Goal: Communication & Community: Ask a question

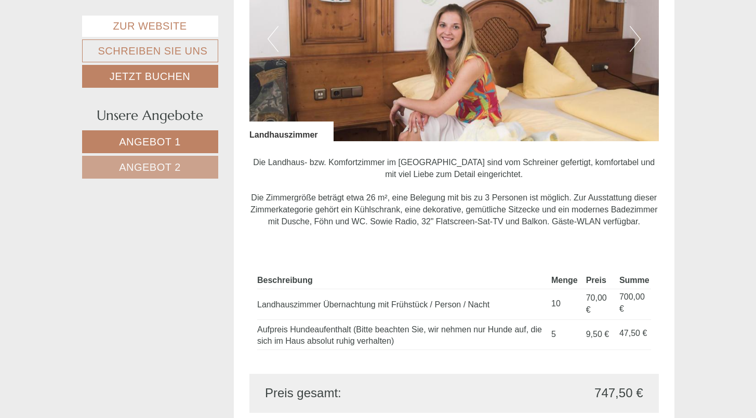
scroll to position [685, 0]
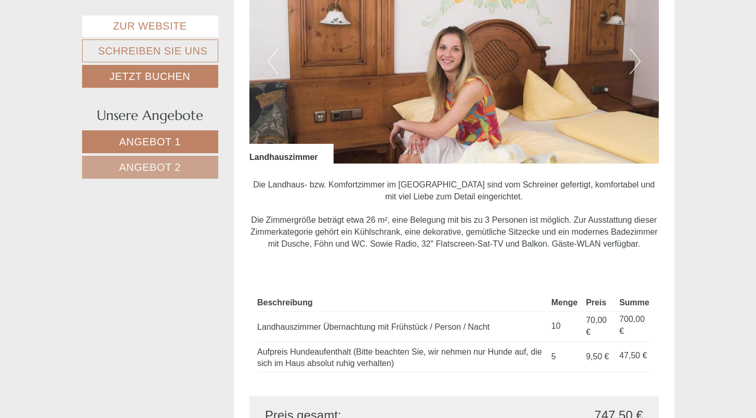
click at [634, 53] on button "Next" at bounding box center [635, 61] width 11 height 26
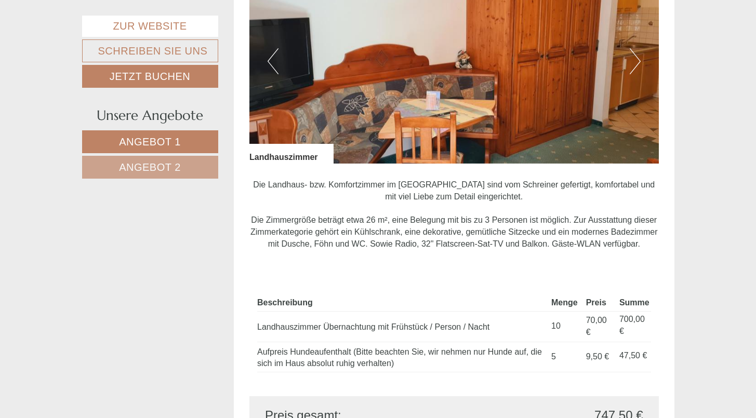
click at [634, 53] on button "Next" at bounding box center [635, 61] width 11 height 26
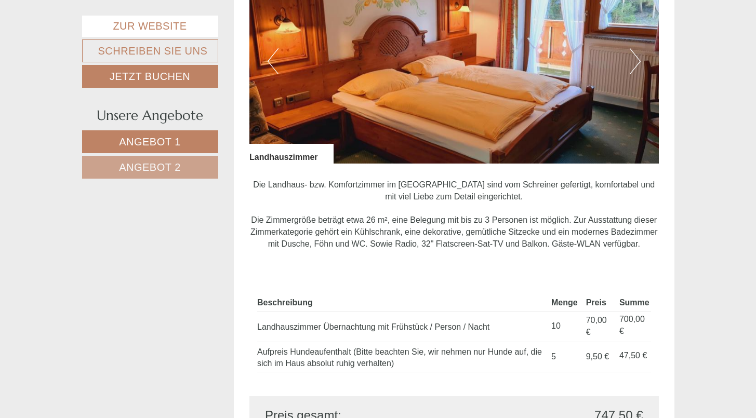
click at [634, 53] on button "Next" at bounding box center [635, 61] width 11 height 26
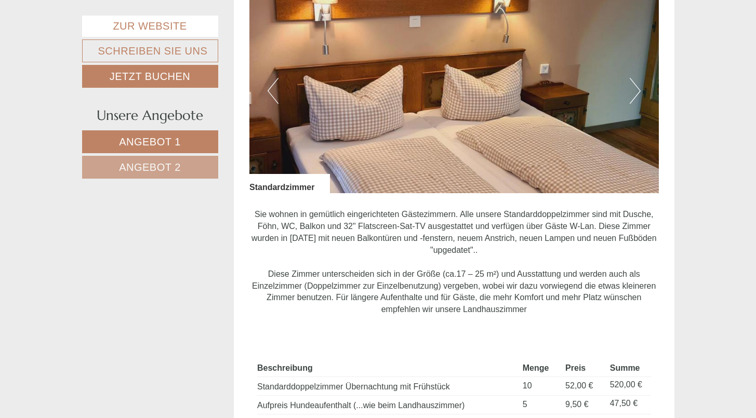
scroll to position [1343, 0]
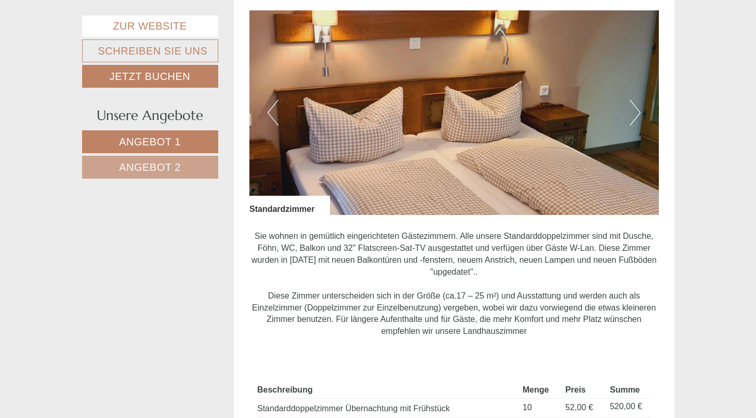
click at [635, 101] on button "Next" at bounding box center [635, 113] width 11 height 26
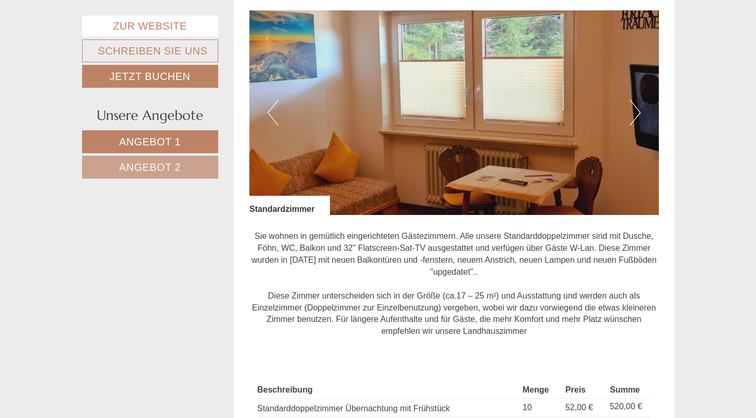
click at [635, 101] on button "Next" at bounding box center [635, 113] width 11 height 26
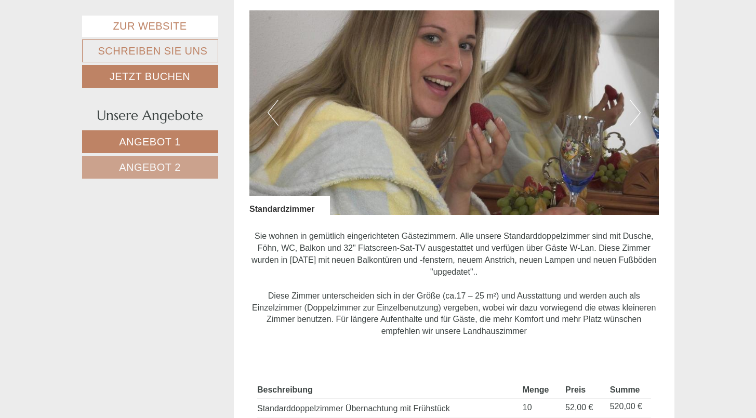
click at [635, 101] on button "Next" at bounding box center [635, 113] width 11 height 26
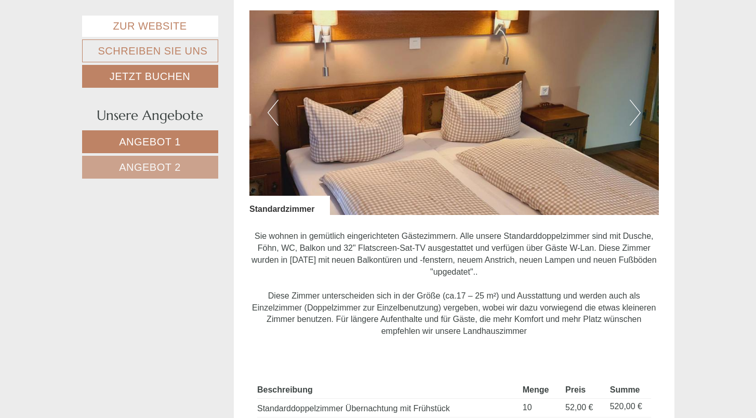
click at [635, 101] on button "Next" at bounding box center [635, 113] width 11 height 26
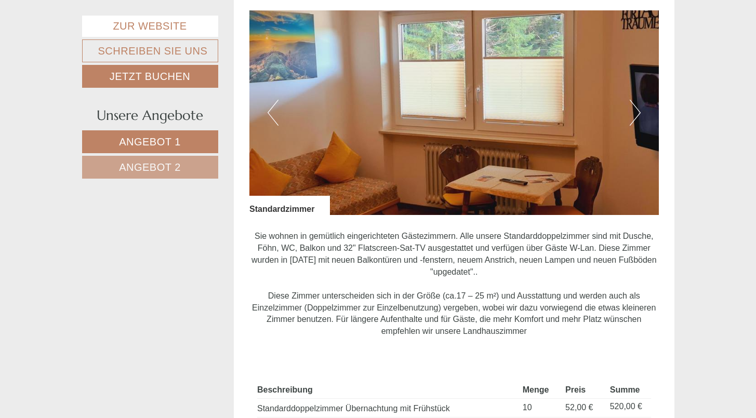
click at [635, 101] on button "Next" at bounding box center [635, 113] width 11 height 26
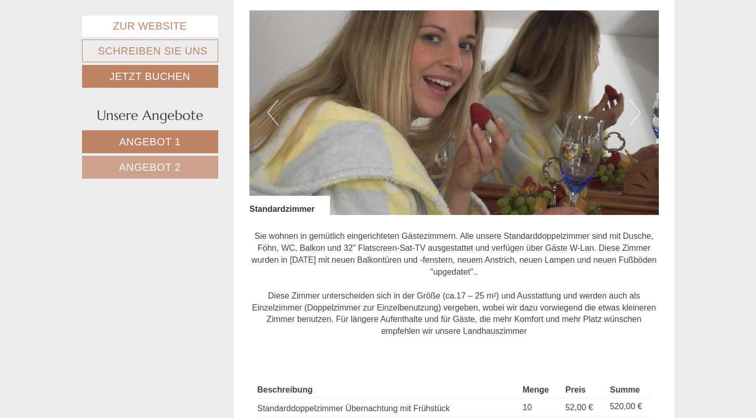
click at [635, 101] on button "Next" at bounding box center [635, 113] width 11 height 26
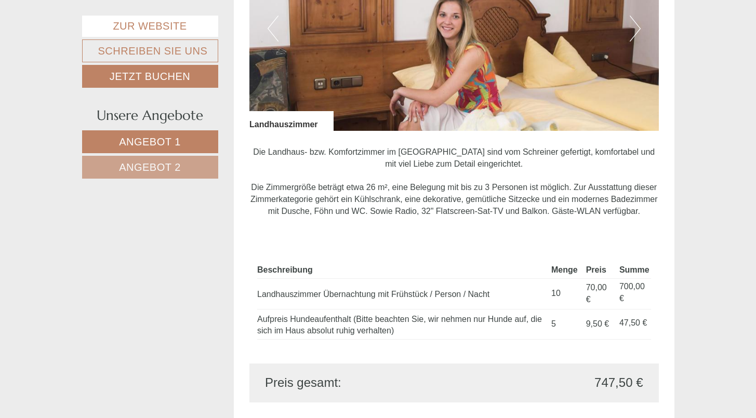
scroll to position [640, 0]
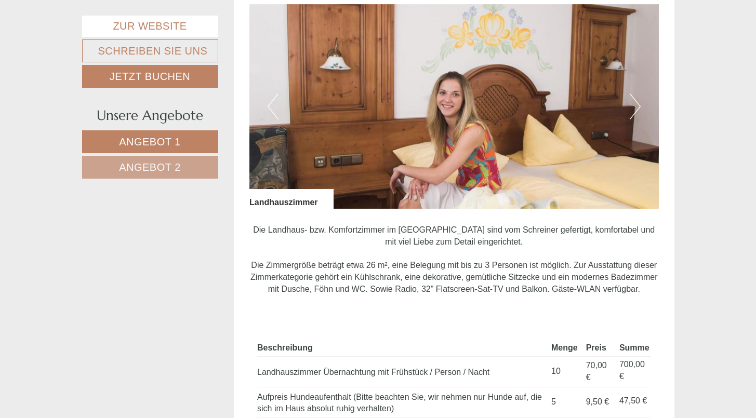
click at [631, 102] on button "Next" at bounding box center [635, 107] width 11 height 26
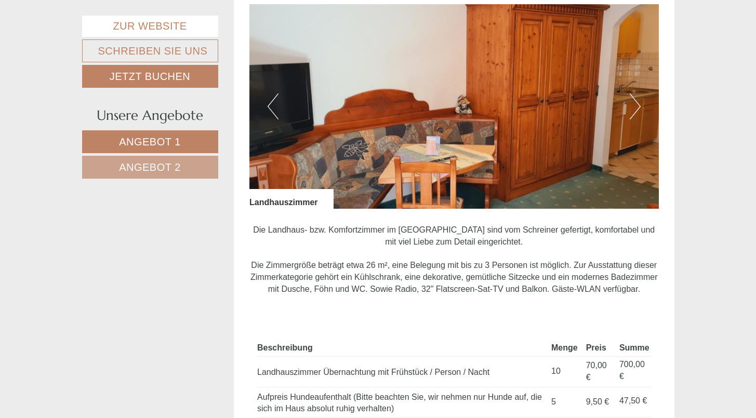
click at [638, 97] on button "Next" at bounding box center [635, 107] width 11 height 26
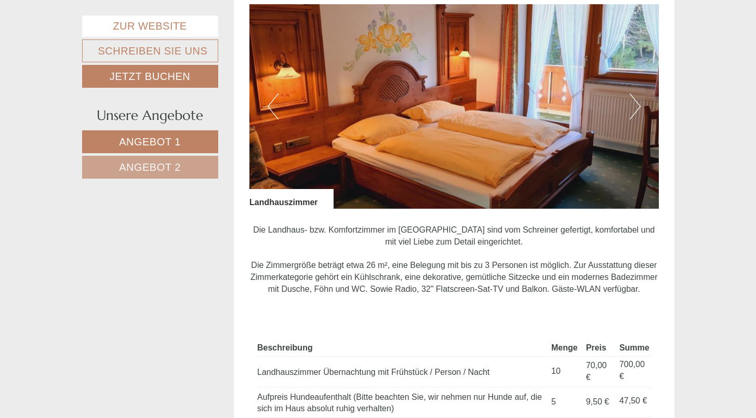
click at [638, 97] on button "Next" at bounding box center [635, 107] width 11 height 26
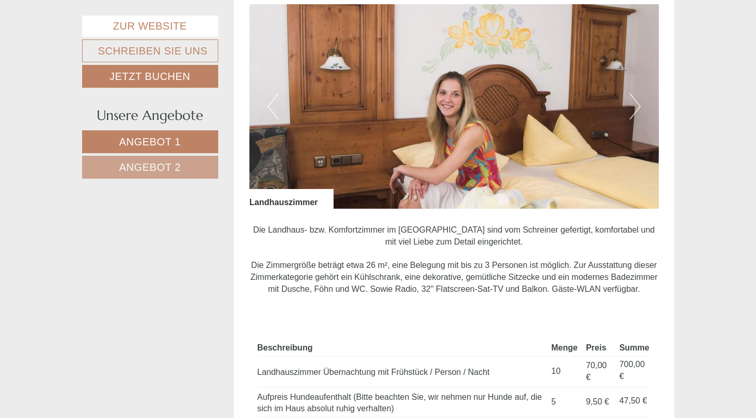
click at [638, 97] on button "Next" at bounding box center [635, 107] width 11 height 26
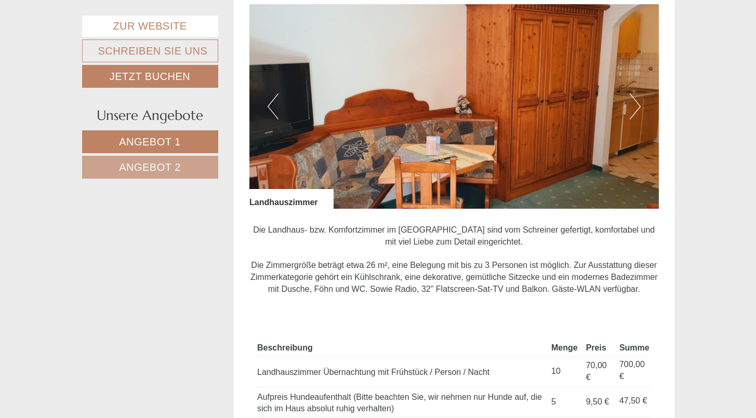
click at [638, 97] on button "Next" at bounding box center [635, 107] width 11 height 26
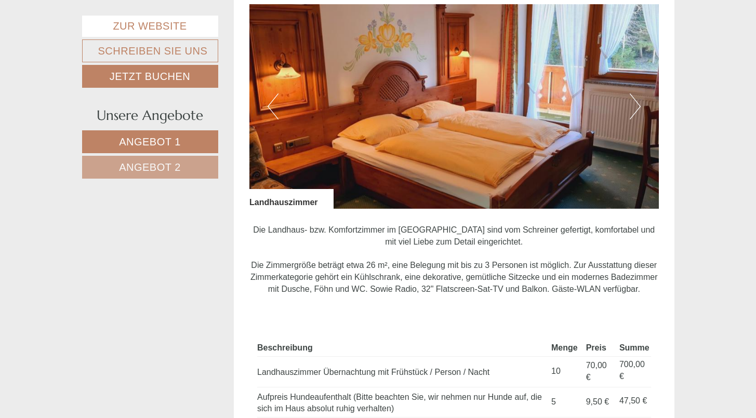
click at [638, 97] on button "Next" at bounding box center [635, 107] width 11 height 26
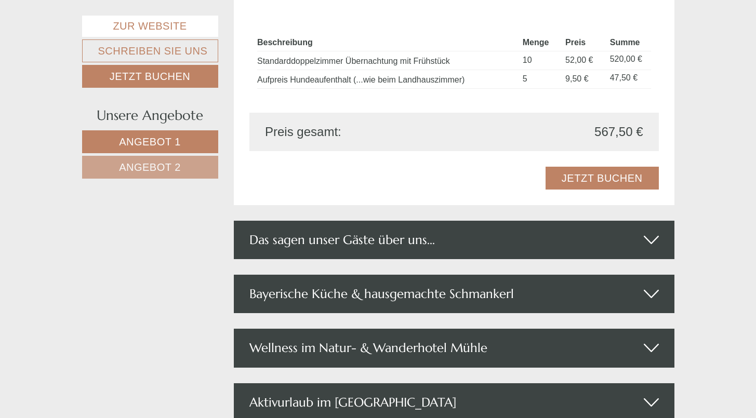
scroll to position [1809, 0]
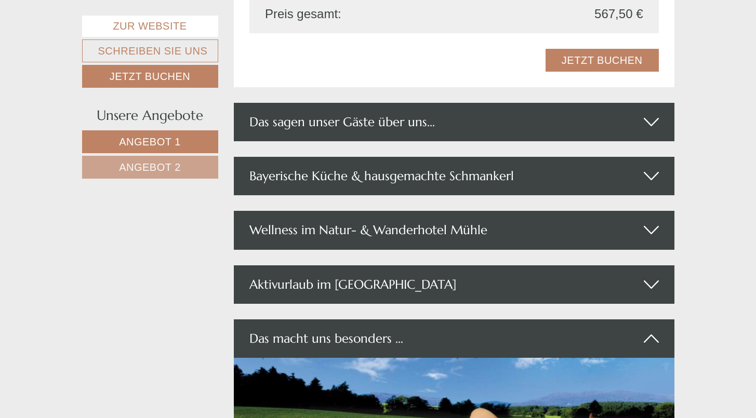
click at [457, 160] on div "Bayerische Küche & hausgemachte Schmankerl" at bounding box center [454, 176] width 441 height 38
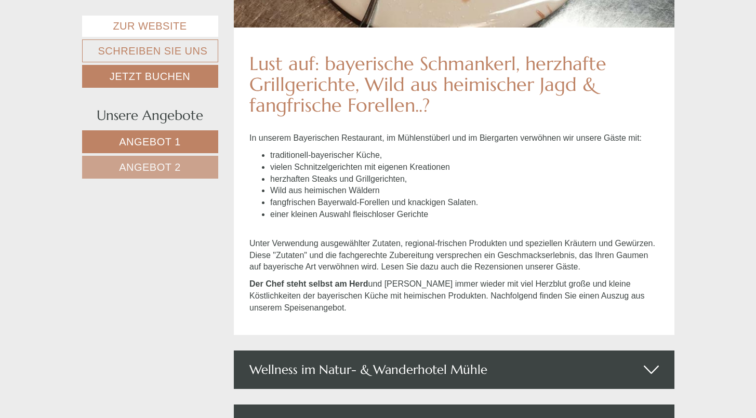
scroll to position [2301, 0]
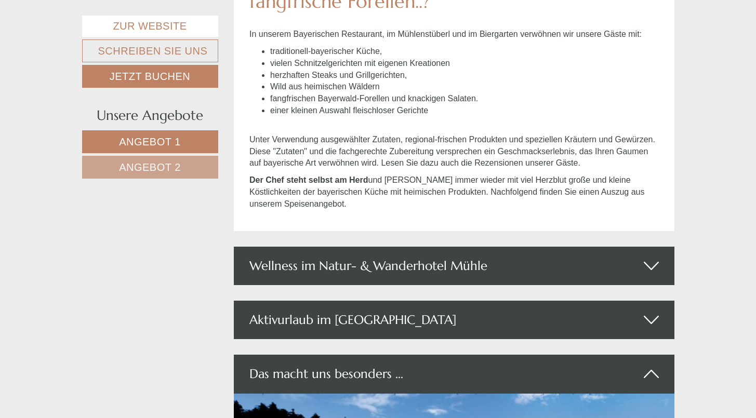
click at [563, 247] on div "Wellness im Natur- & Wanderhotel Mühle" at bounding box center [454, 266] width 441 height 38
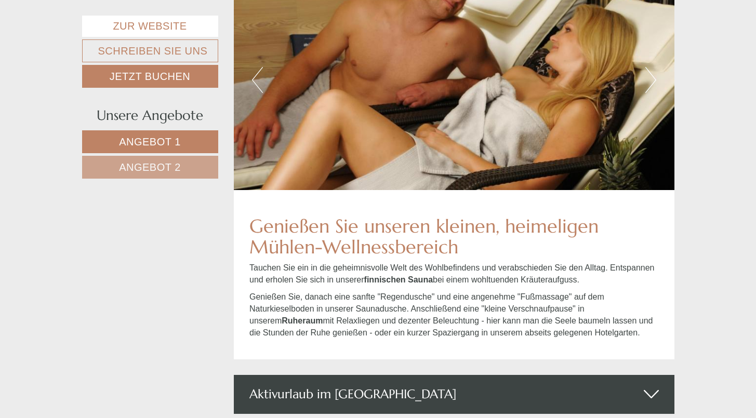
scroll to position [2717, 0]
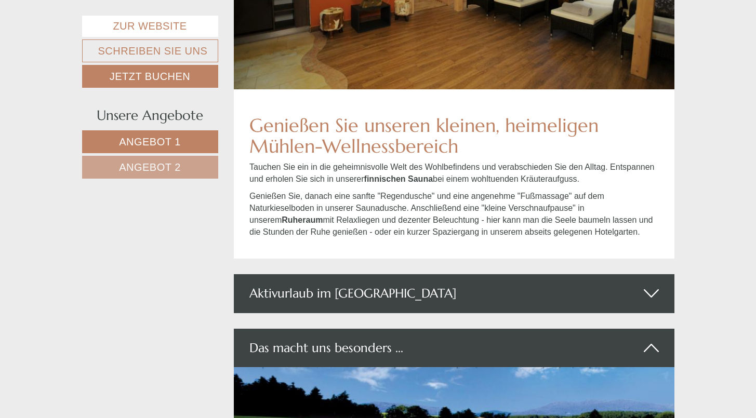
click at [536, 274] on div "Aktivurlaub im [GEOGRAPHIC_DATA]" at bounding box center [454, 293] width 441 height 38
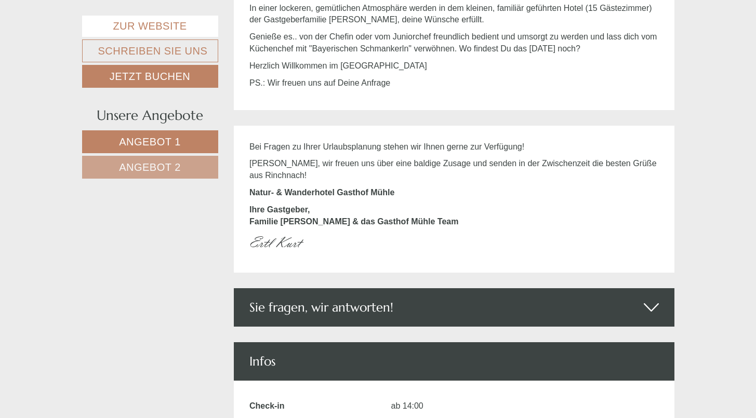
scroll to position [3872, 0]
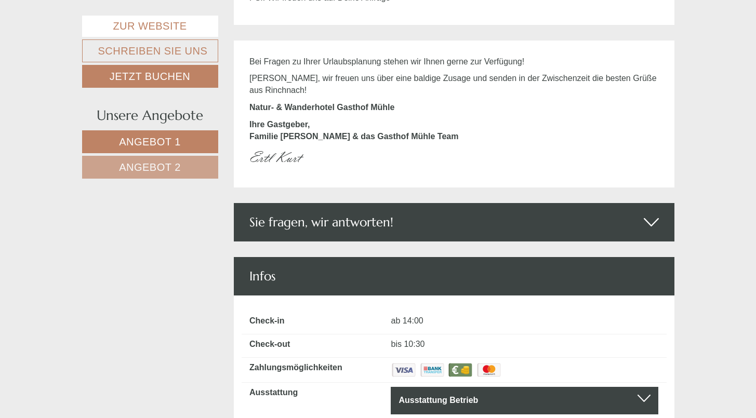
click at [651, 214] on icon at bounding box center [651, 223] width 15 height 18
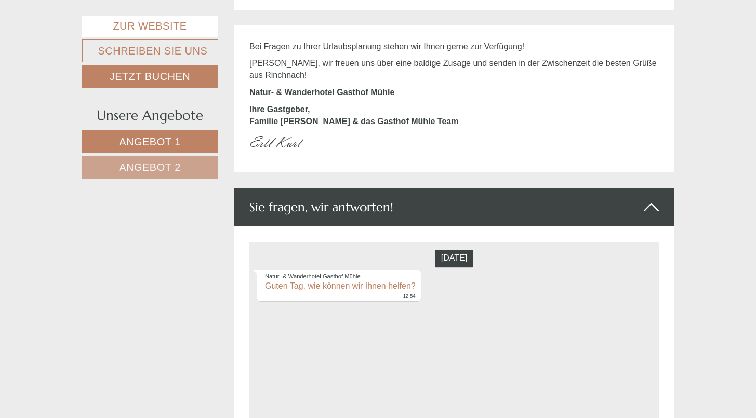
scroll to position [3993, 0]
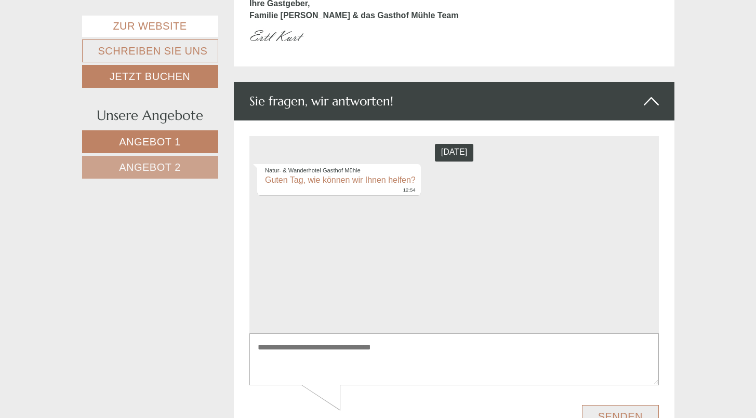
click at [321, 357] on textarea at bounding box center [454, 359] width 410 height 52
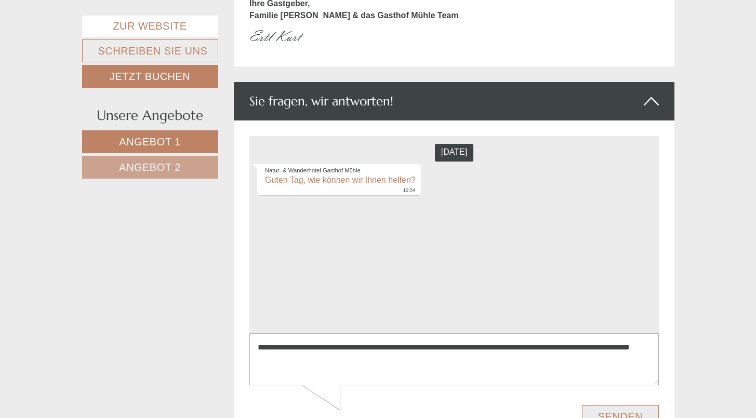
type textarea "**********"
click at [626, 417] on button "Senden" at bounding box center [620, 416] width 77 height 23
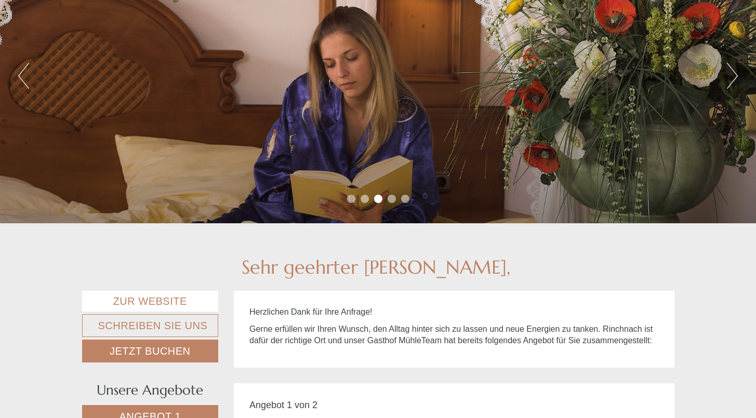
scroll to position [0, 0]
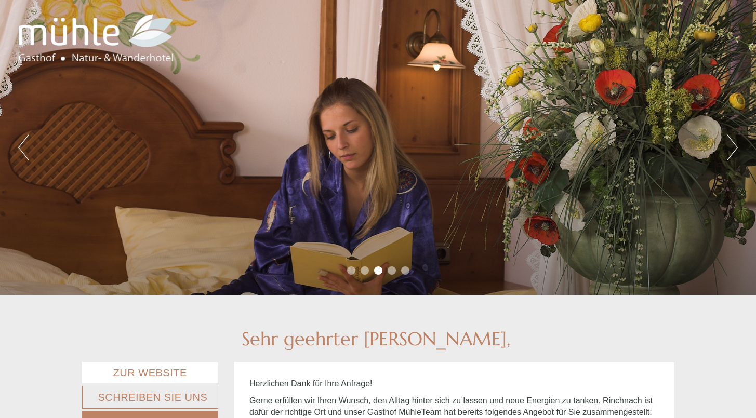
click at [734, 142] on button "Next" at bounding box center [732, 148] width 11 height 26
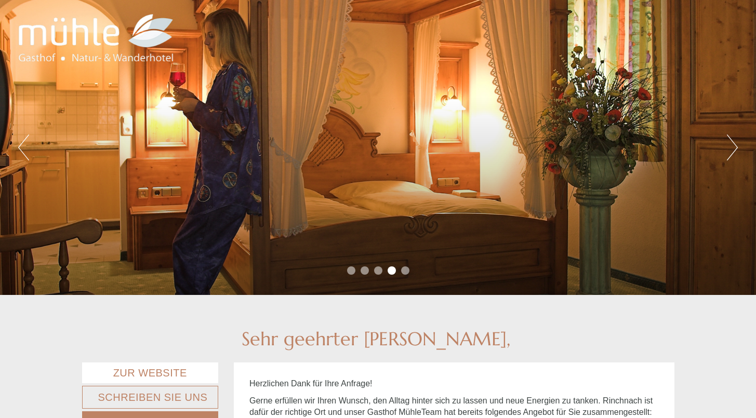
click at [737, 140] on button "Next" at bounding box center [732, 148] width 11 height 26
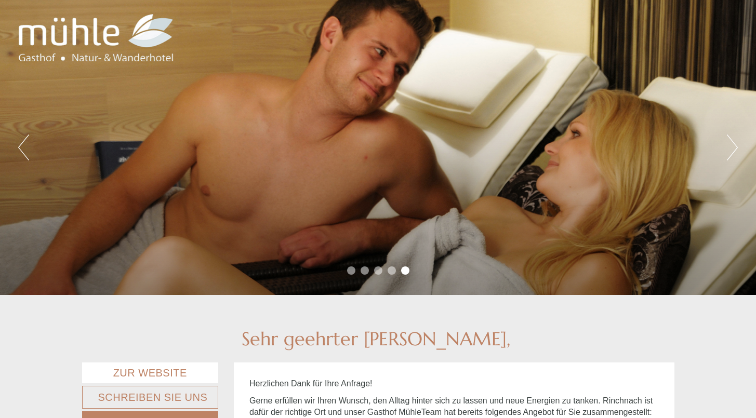
click at [735, 150] on button "Next" at bounding box center [732, 148] width 11 height 26
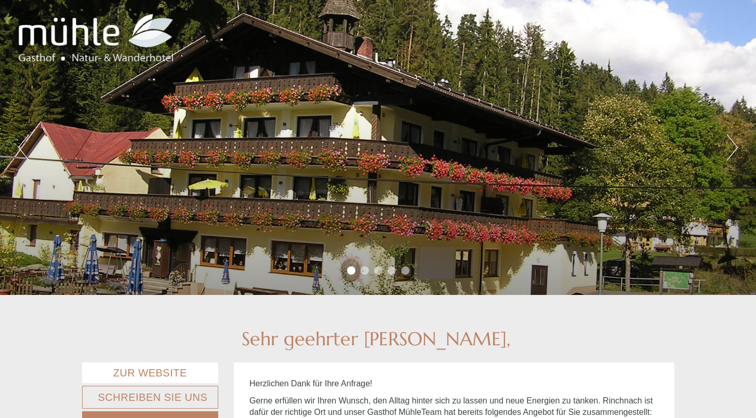
click at [738, 150] on div "Previous Next 1 2 3 4 5" at bounding box center [378, 147] width 756 height 295
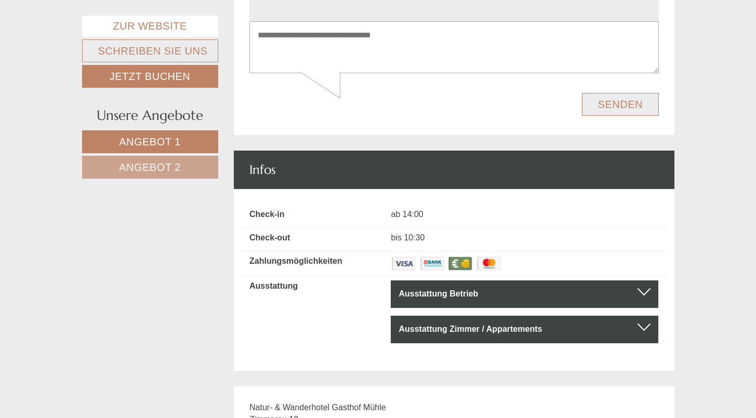
scroll to position [4388, 0]
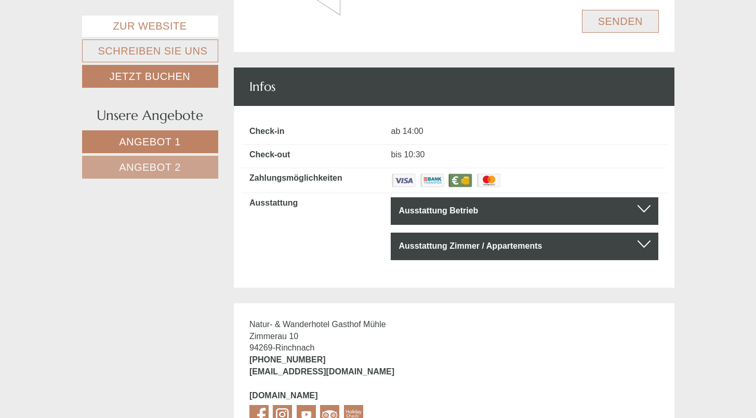
click at [634, 241] on div "Ausstattung Zimmer / Appartements" at bounding box center [525, 247] width 252 height 12
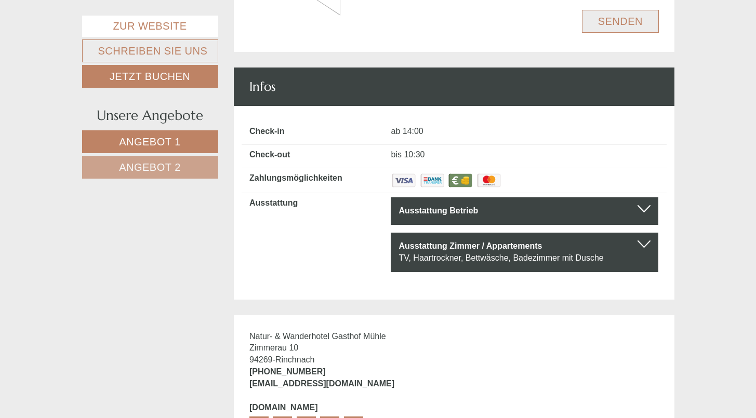
click at [649, 205] on div at bounding box center [644, 208] width 13 height 7
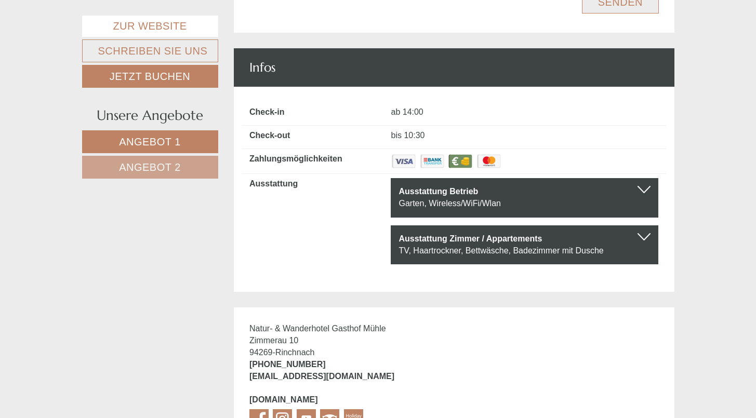
scroll to position [4417, 0]
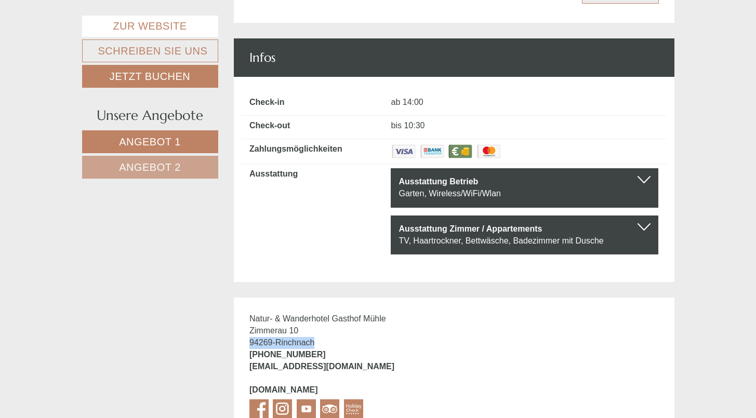
drag, startPoint x: 249, startPoint y: 273, endPoint x: 319, endPoint y: 273, distance: 69.6
click at [319, 298] on div "Natur- & Wanderhotel Gasthof [STREET_ADDRESS] [PHONE_NUMBER] [EMAIL_ADDRESS][DO…" at bounding box center [325, 368] width 183 height 140
copy div "94269 - Rinchnach"
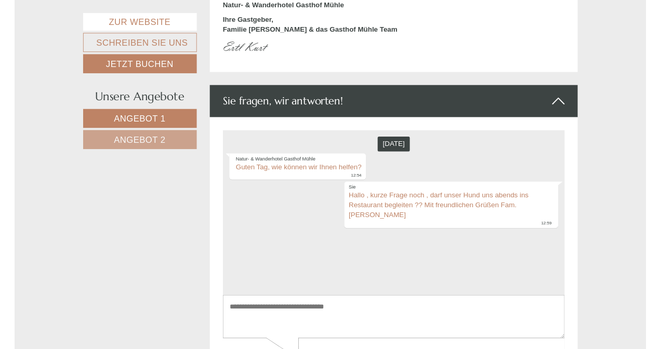
scroll to position [3975, 0]
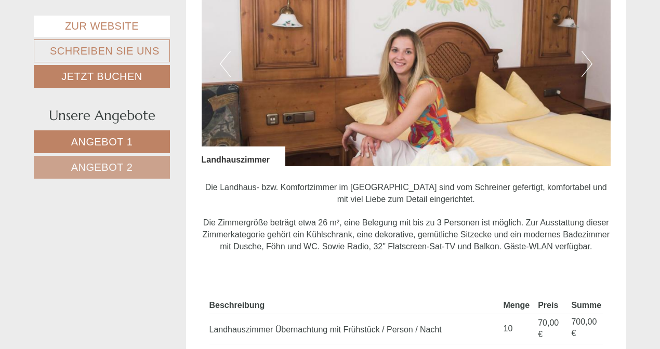
scroll to position [744, 0]
